Goal: Transaction & Acquisition: Purchase product/service

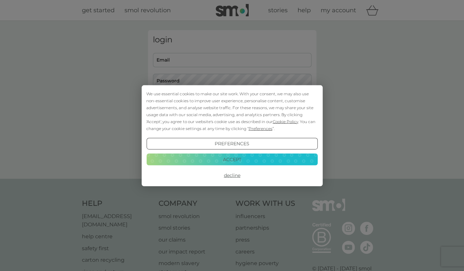
click at [232, 178] on button "Decline" at bounding box center [231, 175] width 171 height 12
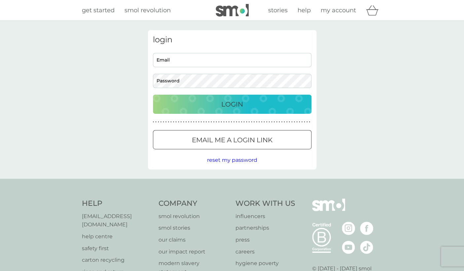
click at [224, 62] on input "Email" at bounding box center [232, 60] width 159 height 14
type input "cressiejps@icloud.com"
click at [226, 135] on p "Email me a login link" at bounding box center [232, 139] width 81 height 11
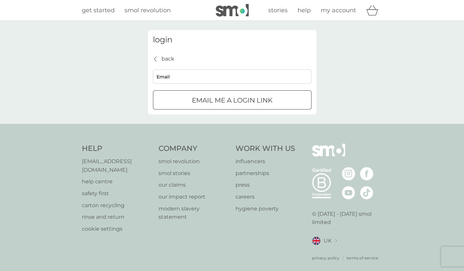
click at [187, 73] on input "Email" at bounding box center [232, 76] width 159 height 14
type input "cressiejps@icloud.com"
click at [208, 98] on p "Email me a login link" at bounding box center [232, 100] width 81 height 11
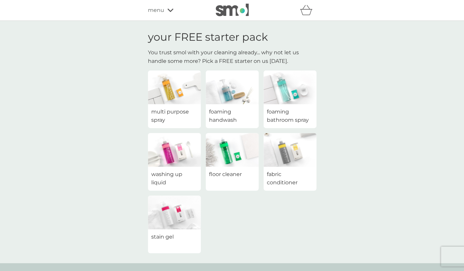
click at [171, 105] on div "multi purpose spray" at bounding box center [174, 116] width 53 height 24
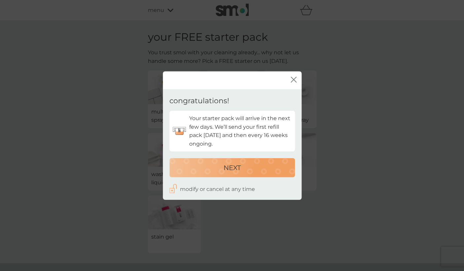
click at [238, 167] on p "NEXT" at bounding box center [232, 167] width 17 height 11
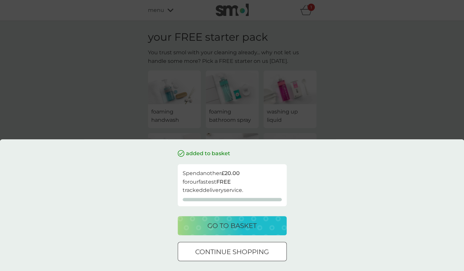
click at [258, 252] on p "continue shopping" at bounding box center [232, 251] width 74 height 11
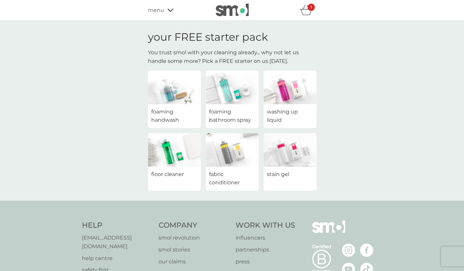
click at [159, 11] on span "menu" at bounding box center [156, 10] width 16 height 9
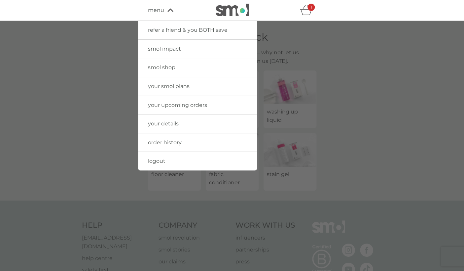
click at [172, 103] on span "your upcoming orders" at bounding box center [177, 105] width 59 height 6
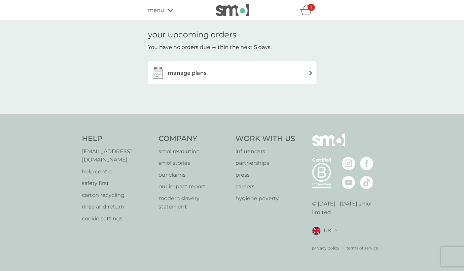
click at [300, 71] on div "manage plans" at bounding box center [232, 72] width 162 height 13
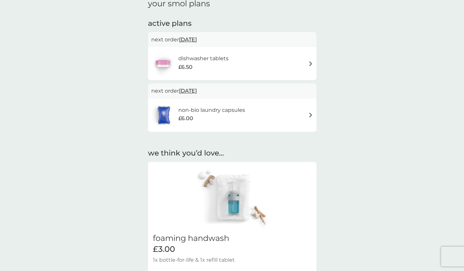
scroll to position [44, 0]
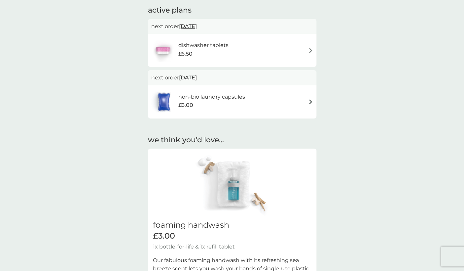
click at [312, 97] on div "non-bio laundry capsules £6.00" at bounding box center [232, 101] width 162 height 23
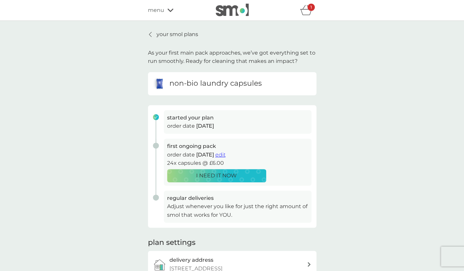
click at [236, 174] on p "I NEED IT NOW" at bounding box center [216, 175] width 41 height 9
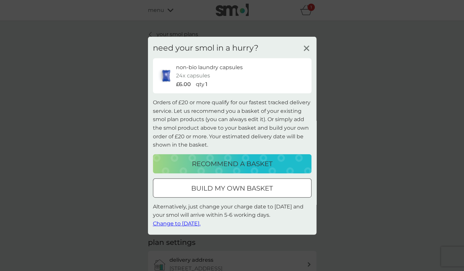
click at [187, 225] on span "Change to tomorrow." at bounding box center [177, 223] width 48 height 6
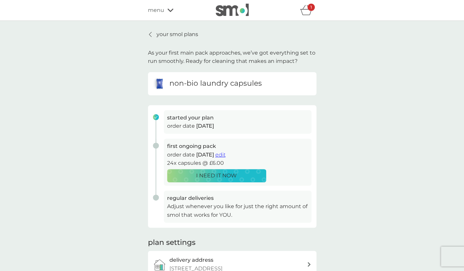
click at [164, 36] on p "your smol plans" at bounding box center [178, 34] width 42 height 9
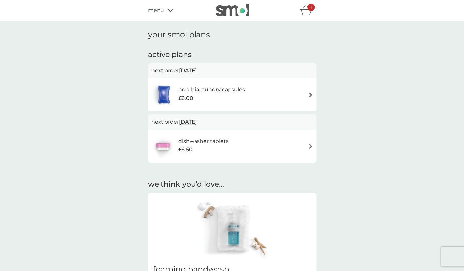
click at [165, 12] on div "menu" at bounding box center [176, 10] width 56 height 9
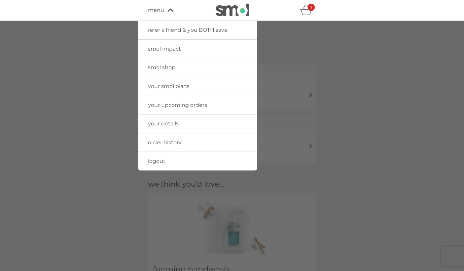
click at [169, 124] on span "your details" at bounding box center [163, 123] width 31 height 6
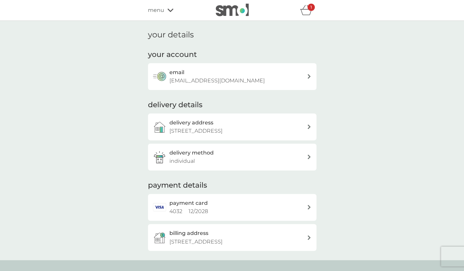
click at [165, 12] on div "menu" at bounding box center [176, 10] width 56 height 9
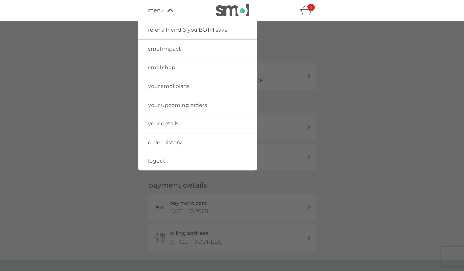
click at [191, 28] on span "refer a friend & you BOTH save" at bounding box center [188, 30] width 80 height 6
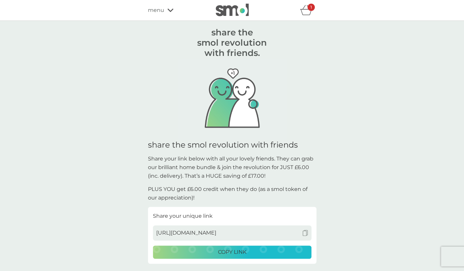
click at [310, 33] on div "get £6.00 credit for every friend that joins. they get a smol bundle for £6.00,…" at bounding box center [232, 215] width 168 height 388
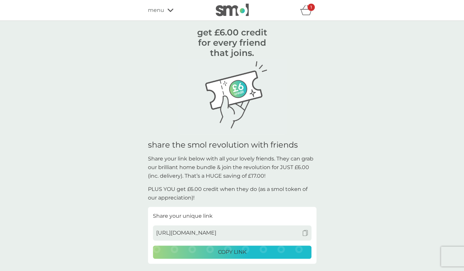
click at [308, 11] on div "1" at bounding box center [311, 7] width 7 height 7
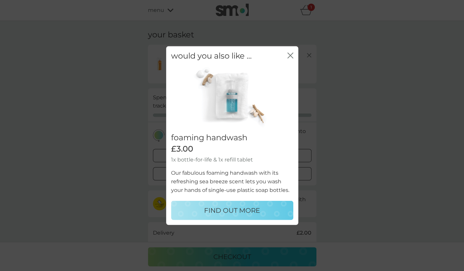
click at [290, 52] on div "close" at bounding box center [290, 56] width 6 height 10
click at [289, 59] on button "close" at bounding box center [290, 55] width 6 height 7
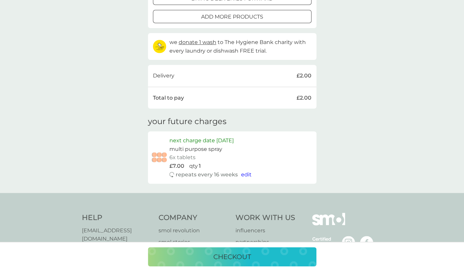
scroll to position [159, 0]
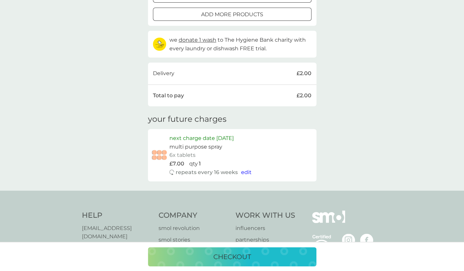
click at [334, 74] on div "your basket multi purpose spray trial pack every 16 weeks @ £7.00 £2.00 FREE pr…" at bounding box center [232, 26] width 464 height 329
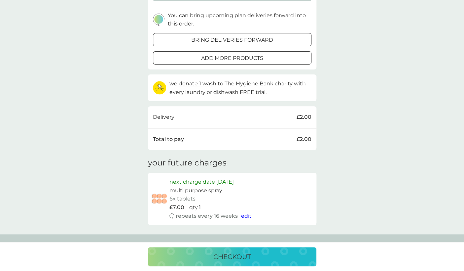
scroll to position [116, 0]
click at [237, 253] on p "checkout" at bounding box center [232, 256] width 38 height 11
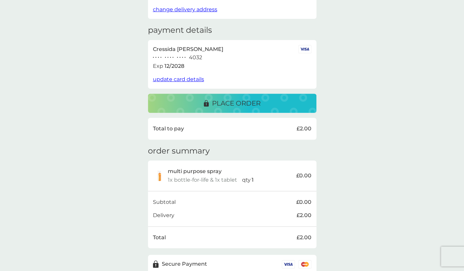
scroll to position [83, 0]
click at [257, 106] on p "place order" at bounding box center [236, 102] width 49 height 11
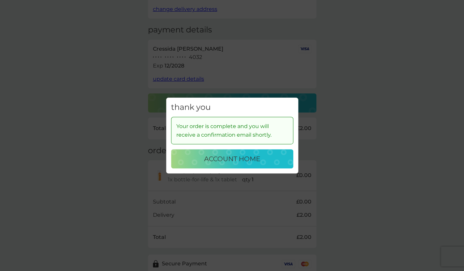
click at [245, 160] on p "account home" at bounding box center [232, 158] width 56 height 11
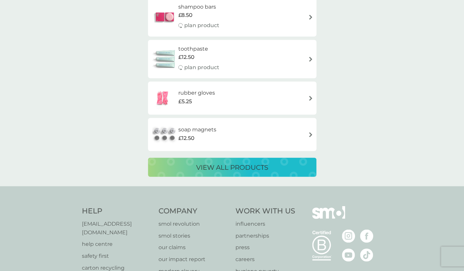
scroll to position [1285, 0]
